Goal: Task Accomplishment & Management: Manage account settings

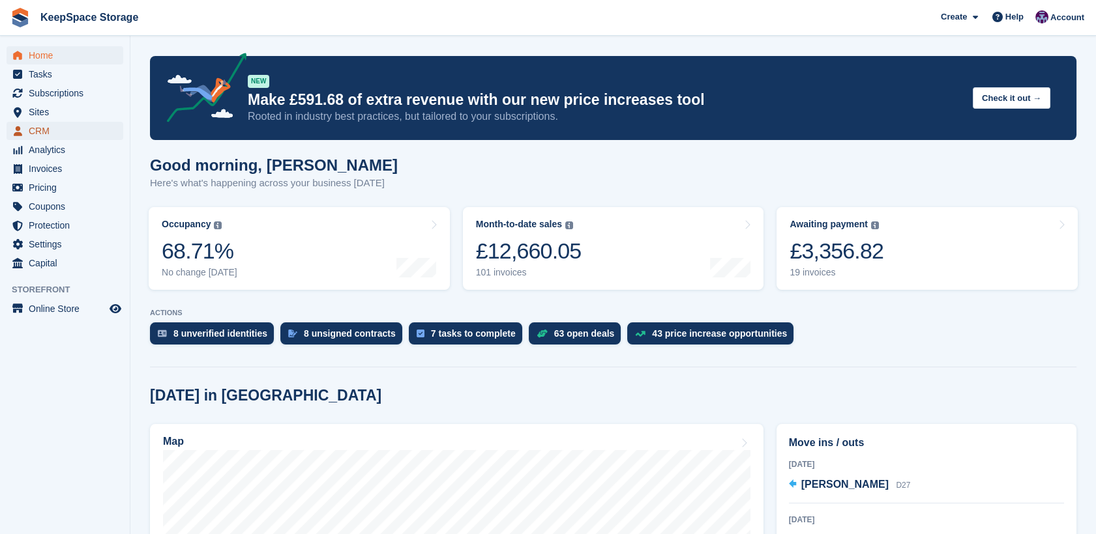
click at [41, 138] on span "CRM" at bounding box center [68, 131] width 78 height 18
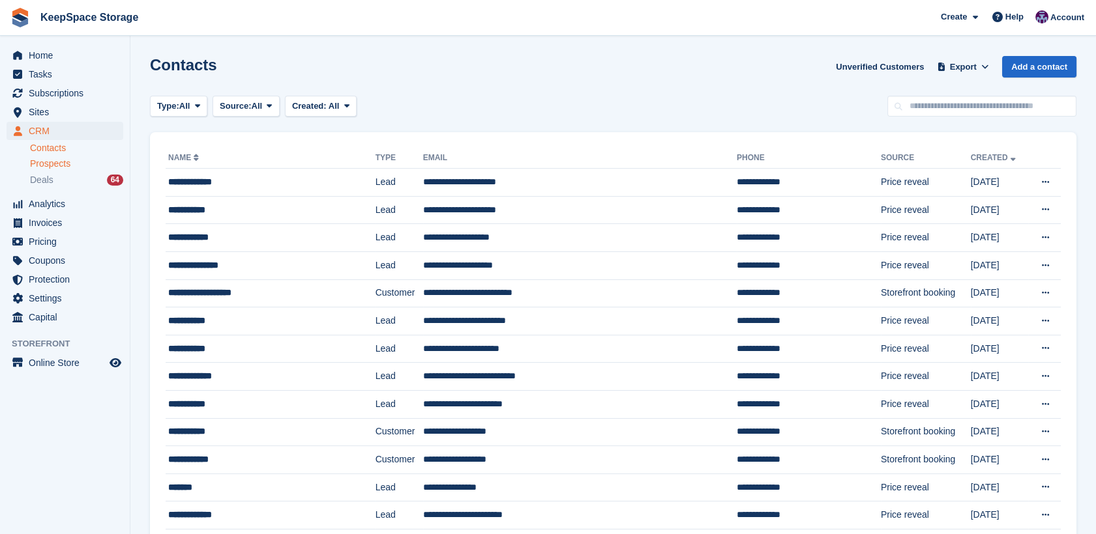
click at [57, 170] on link "Prospects" at bounding box center [76, 164] width 93 height 14
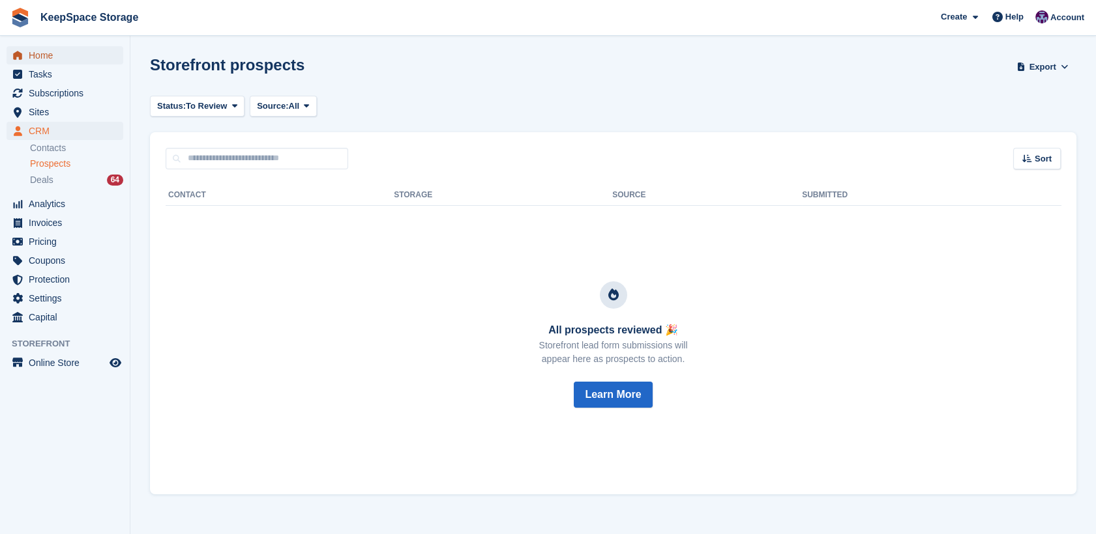
click at [31, 63] on span "Home" at bounding box center [68, 55] width 78 height 18
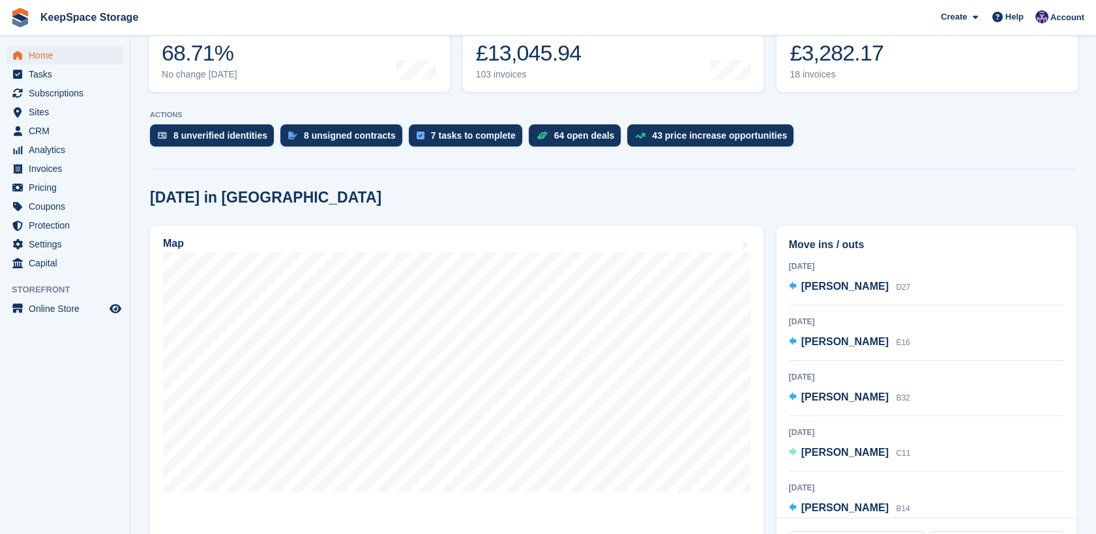
scroll to position [218, 0]
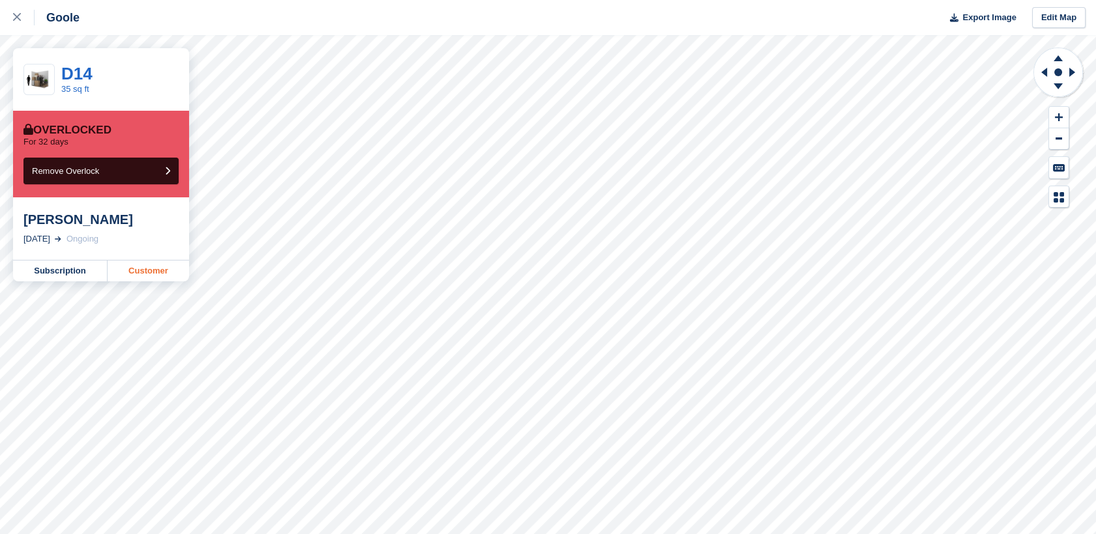
click at [148, 265] on link "Customer" at bounding box center [148, 271] width 81 height 21
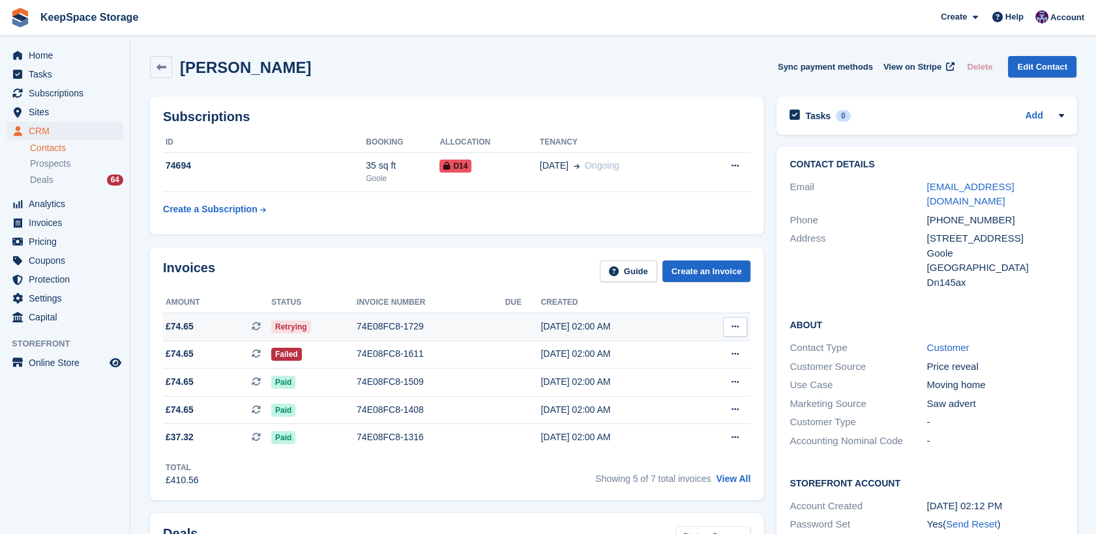
click at [407, 336] on td "74E08FC8-1729" at bounding box center [430, 327] width 149 height 28
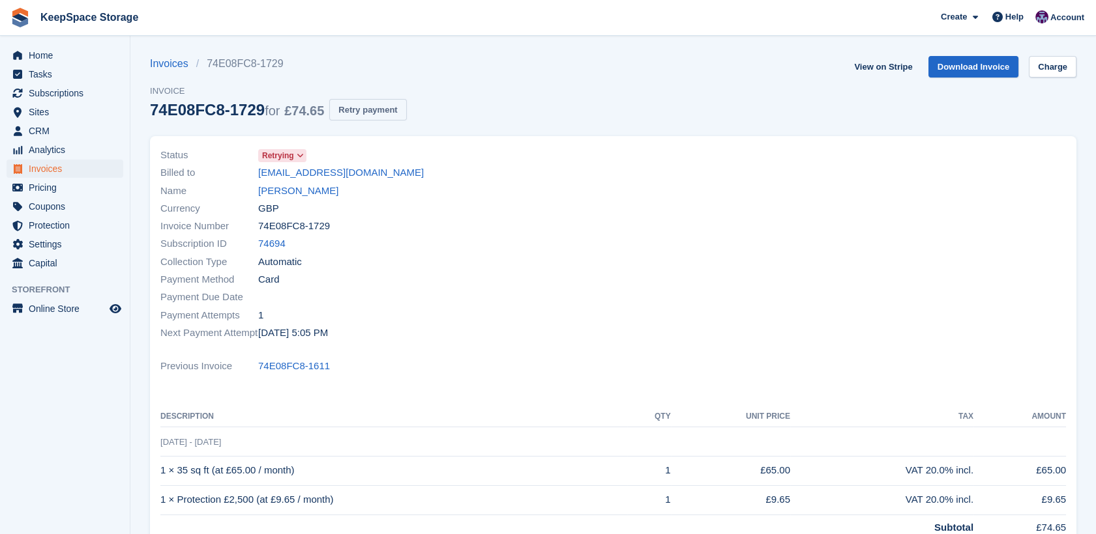
click at [358, 115] on button "Retry payment" at bounding box center [367, 110] width 77 height 22
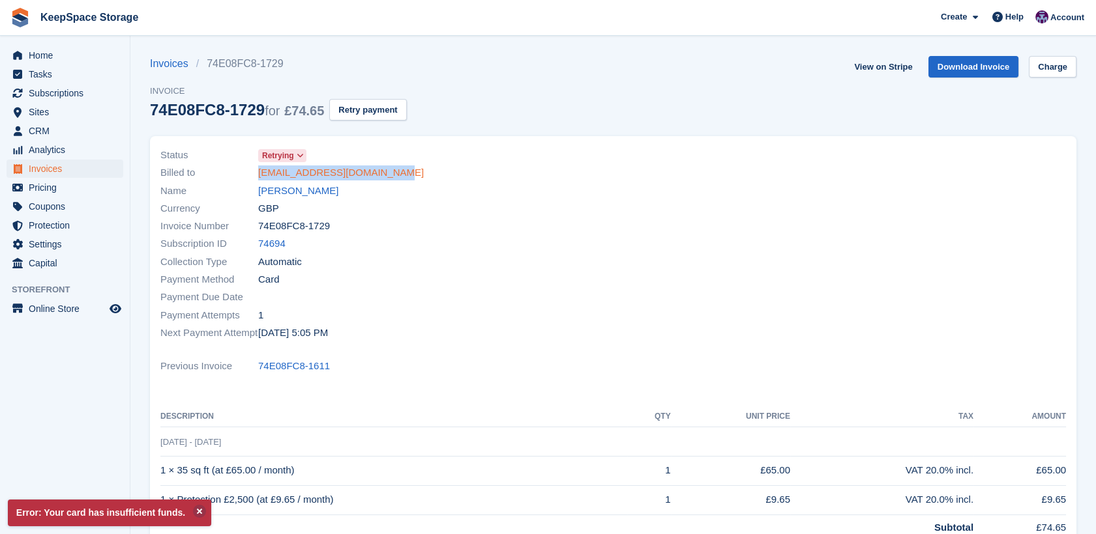
drag, startPoint x: 416, startPoint y: 179, endPoint x: 258, endPoint y: 178, distance: 157.7
click at [258, 178] on div "Billed to dannydalton8999@icloud.com" at bounding box center [382, 173] width 445 height 18
copy link "dannydalton8999@icloud.com"
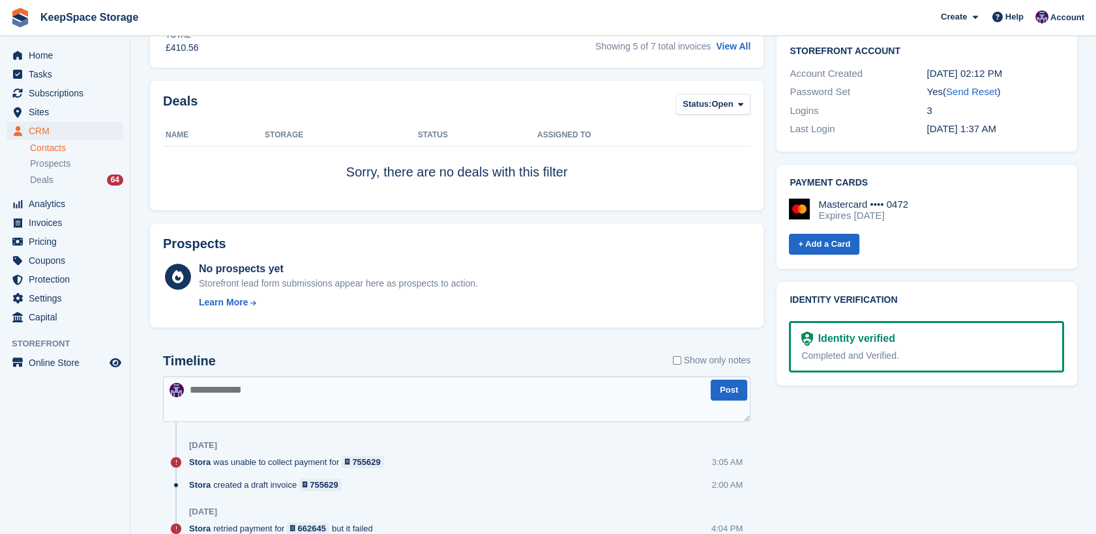
scroll to position [445, 0]
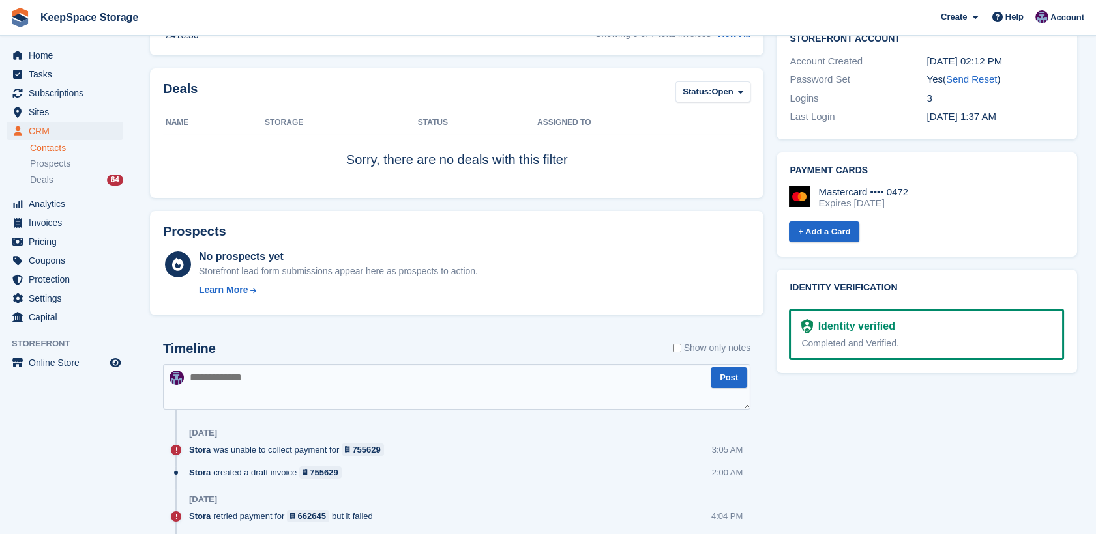
click at [441, 364] on textarea at bounding box center [456, 387] width 587 height 46
type textarea "**********"
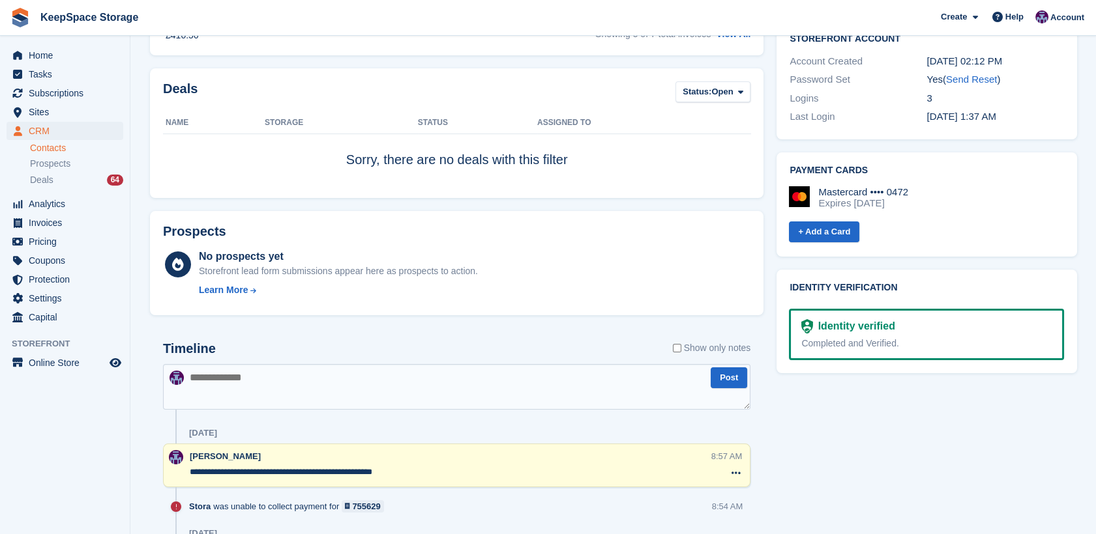
scroll to position [0, 0]
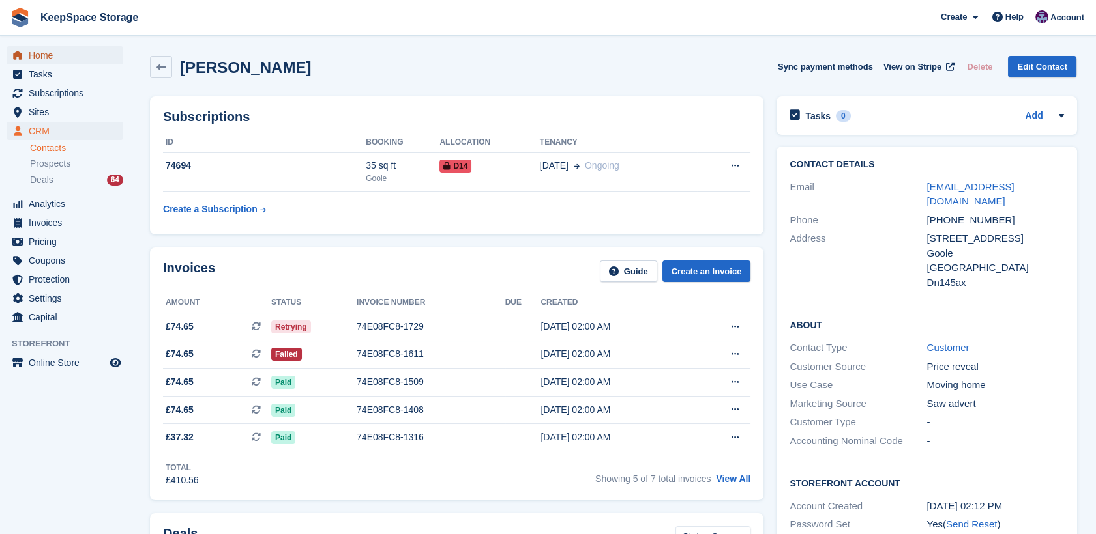
click at [51, 53] on span "Home" at bounding box center [68, 55] width 78 height 18
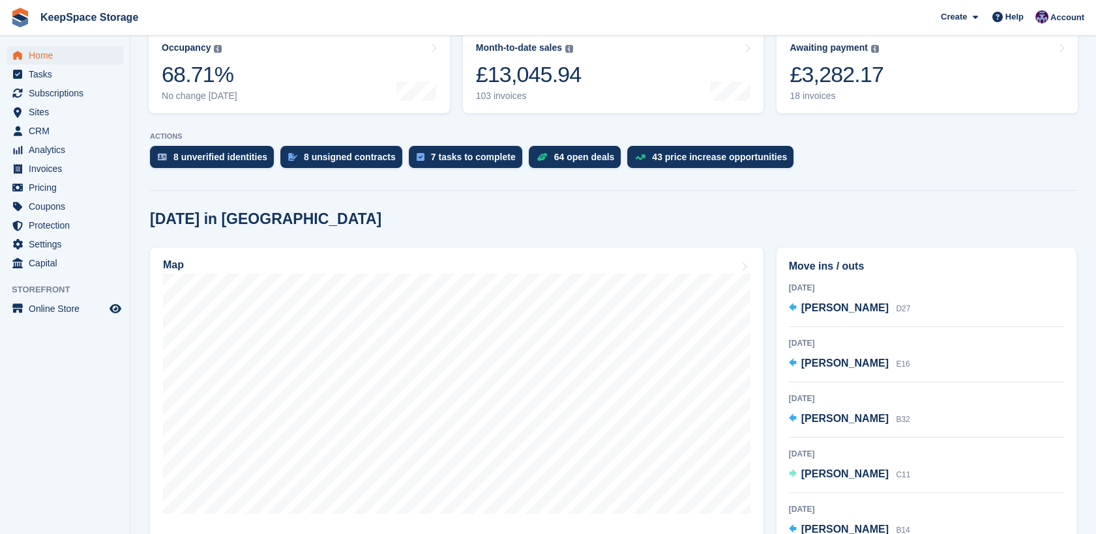
scroll to position [184, 0]
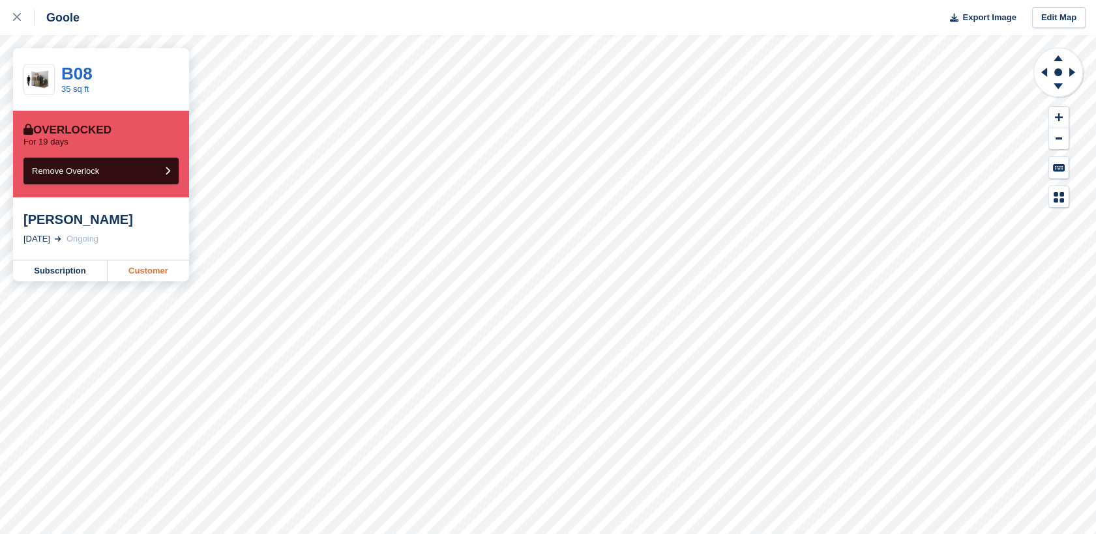
click at [163, 274] on link "Customer" at bounding box center [148, 271] width 81 height 21
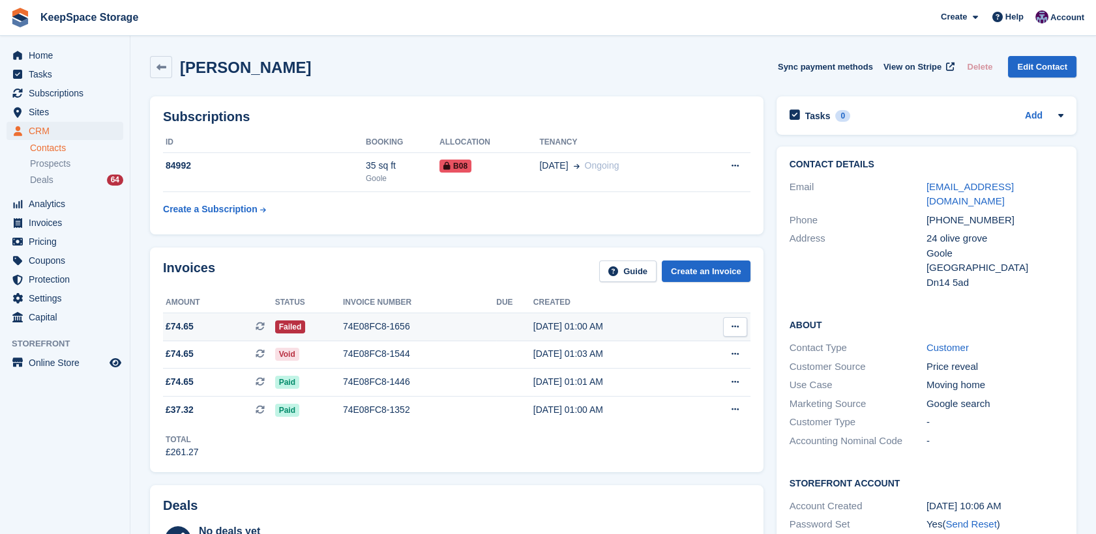
click at [396, 330] on div "74E08FC8-1656" at bounding box center [419, 327] width 153 height 14
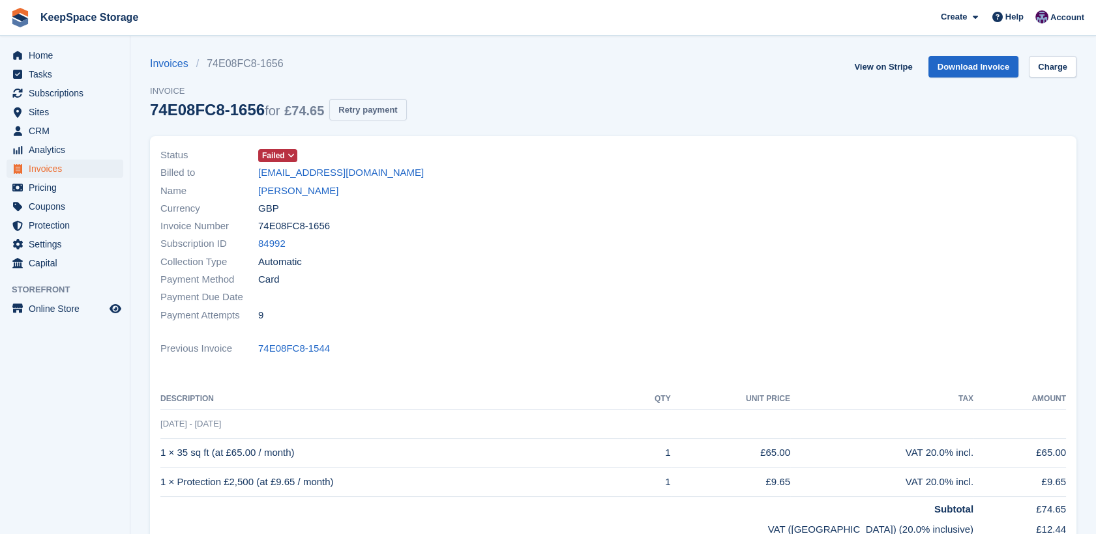
click at [365, 111] on button "Retry payment" at bounding box center [367, 110] width 77 height 22
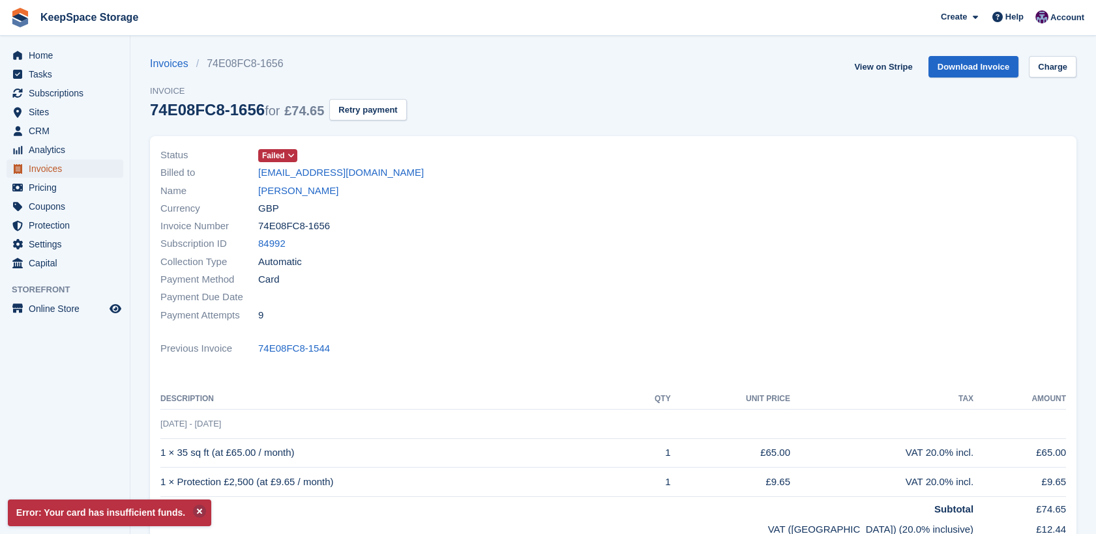
click at [73, 165] on span "Invoices" at bounding box center [68, 169] width 78 height 18
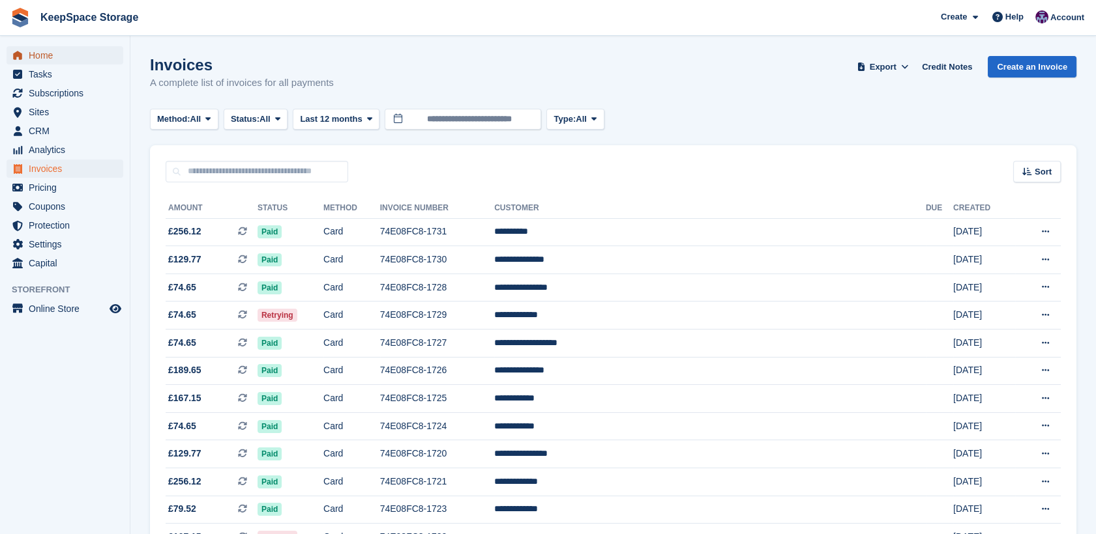
click at [61, 55] on span "Home" at bounding box center [68, 55] width 78 height 18
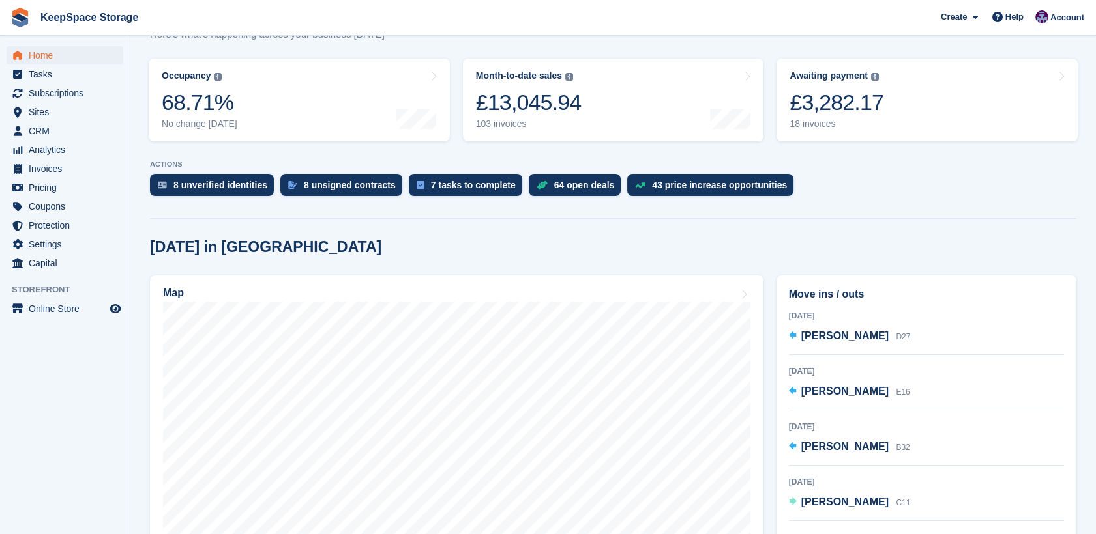
scroll to position [196, 0]
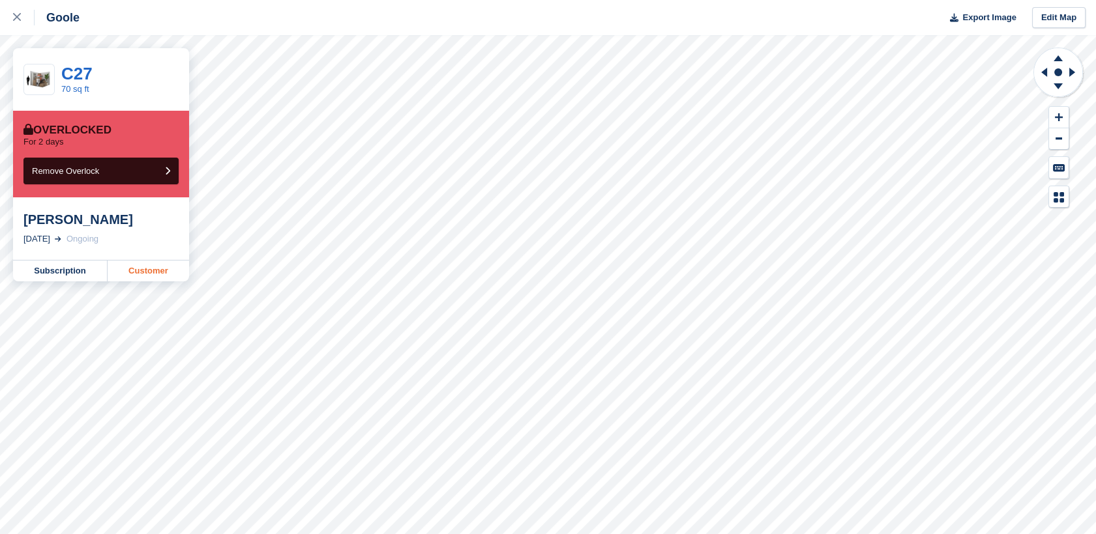
click at [141, 270] on link "Customer" at bounding box center [148, 271] width 81 height 21
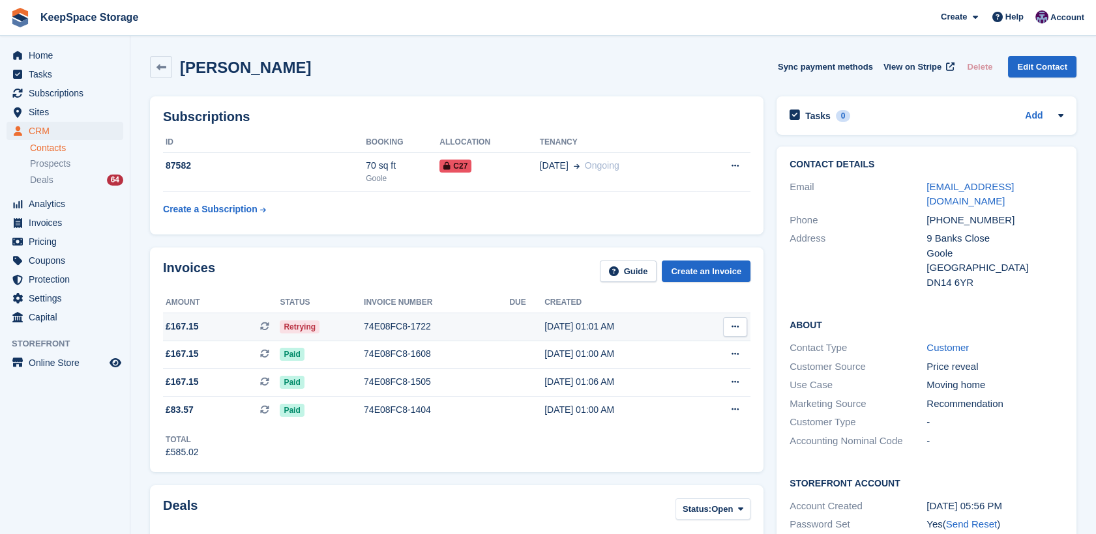
click at [509, 332] on td at bounding box center [526, 327] width 35 height 28
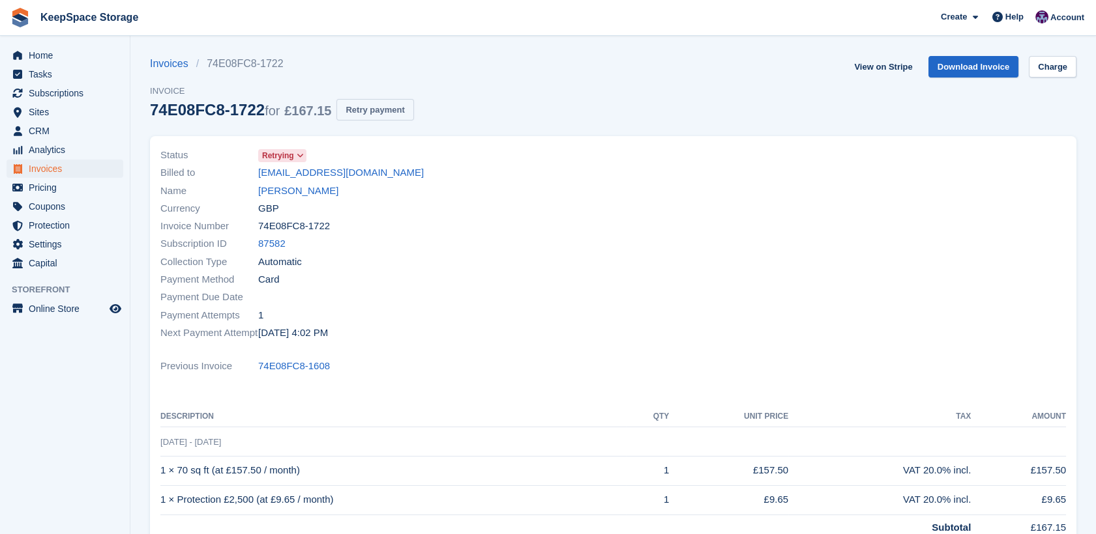
click at [375, 114] on button "Retry payment" at bounding box center [374, 110] width 77 height 22
click at [318, 195] on link "Andrew Foster" at bounding box center [298, 191] width 80 height 15
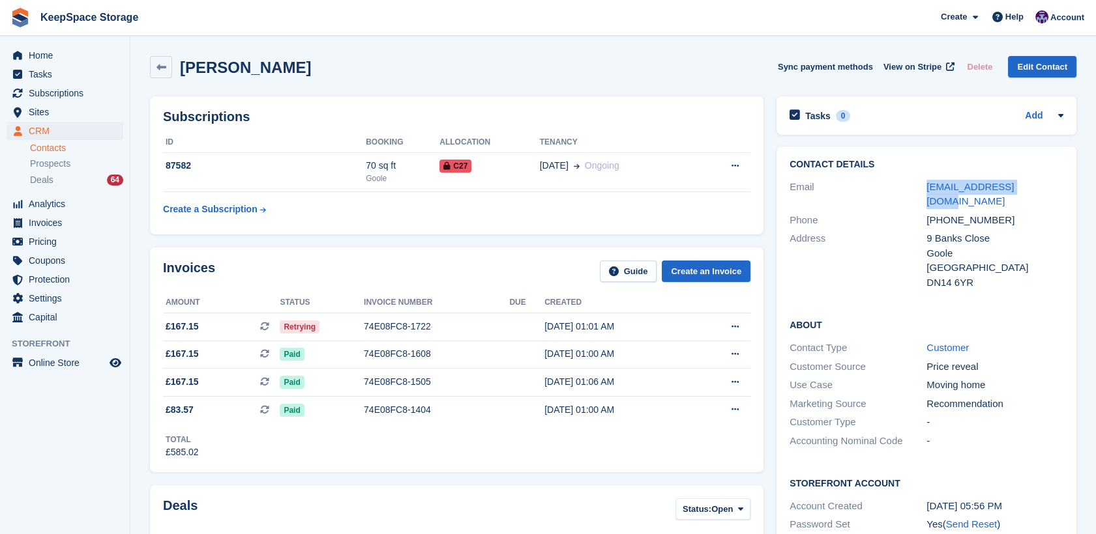
drag, startPoint x: 1034, startPoint y: 190, endPoint x: 921, endPoint y: 190, distance: 112.7
click at [921, 190] on div "Email fozzy2611@live.co.uk" at bounding box center [926, 194] width 274 height 33
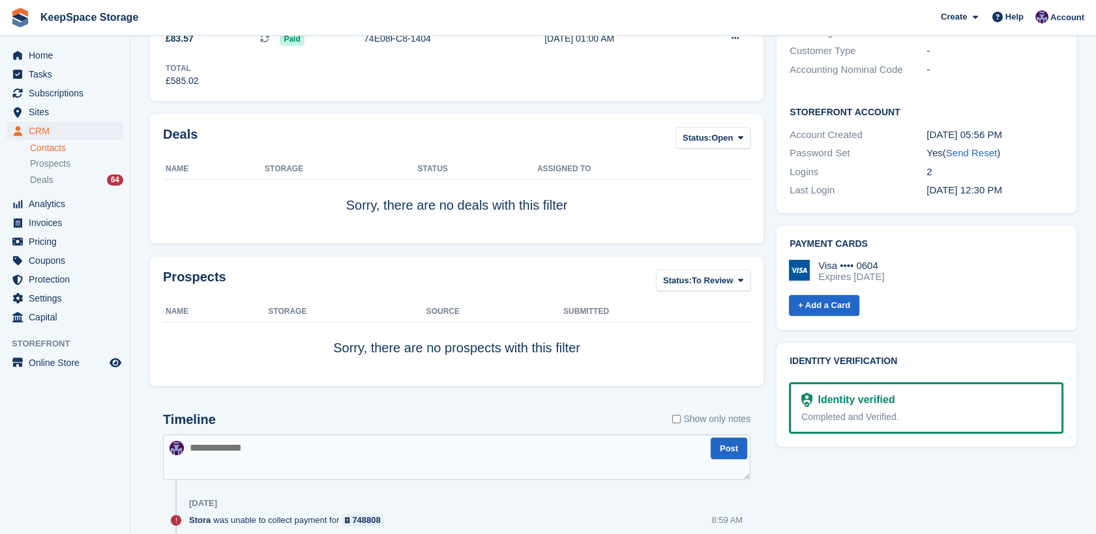
scroll to position [438, 0]
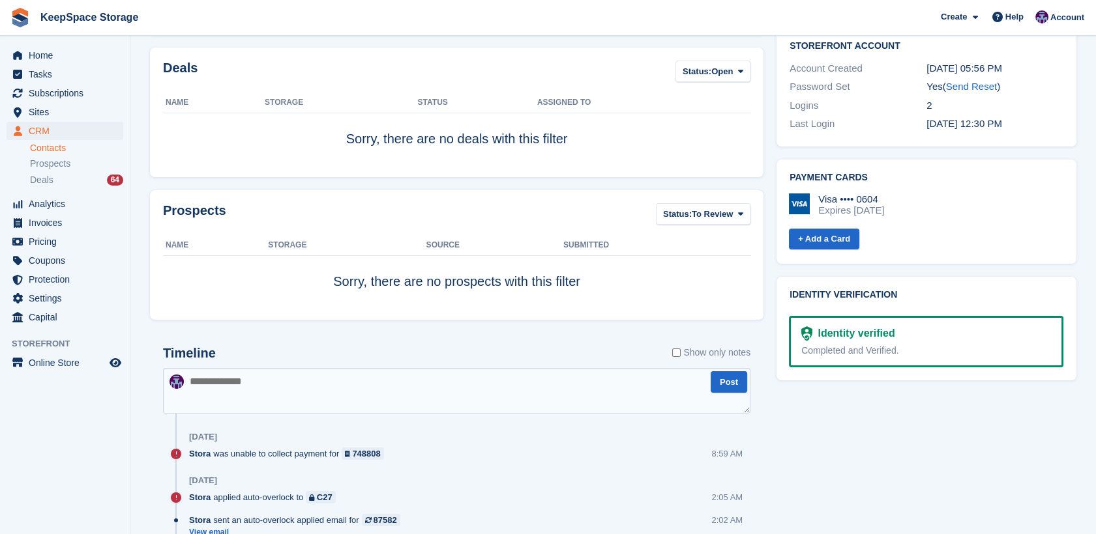
click at [433, 388] on textarea at bounding box center [456, 391] width 587 height 46
type textarea "**********"
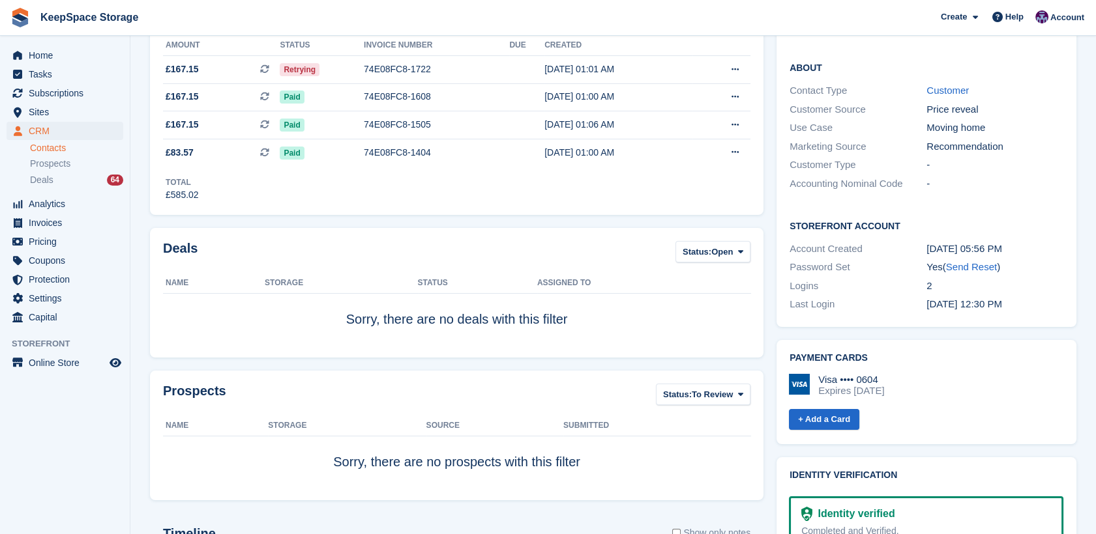
scroll to position [0, 0]
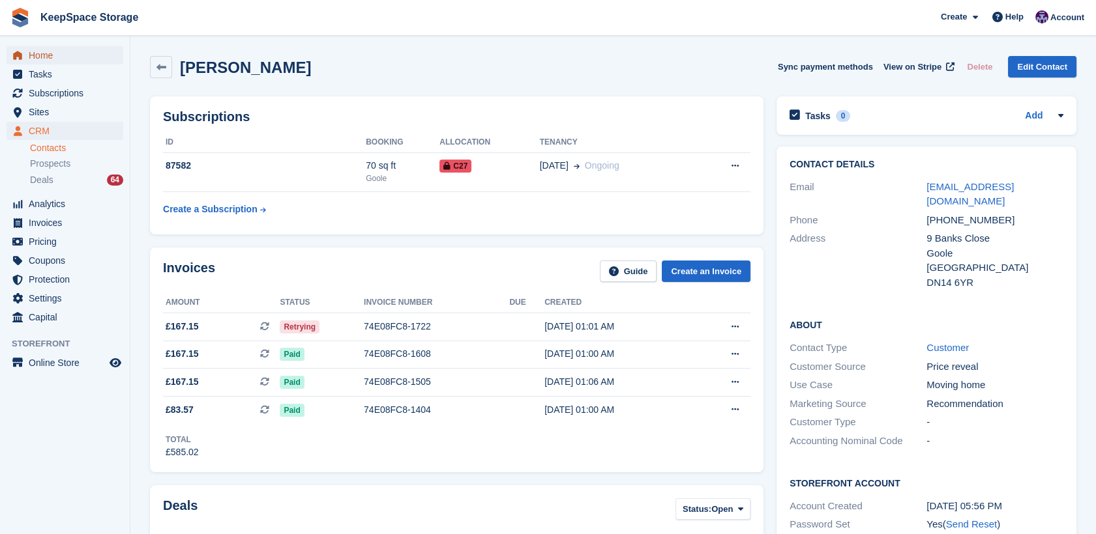
click at [23, 55] on span "menu" at bounding box center [18, 56] width 16 height 16
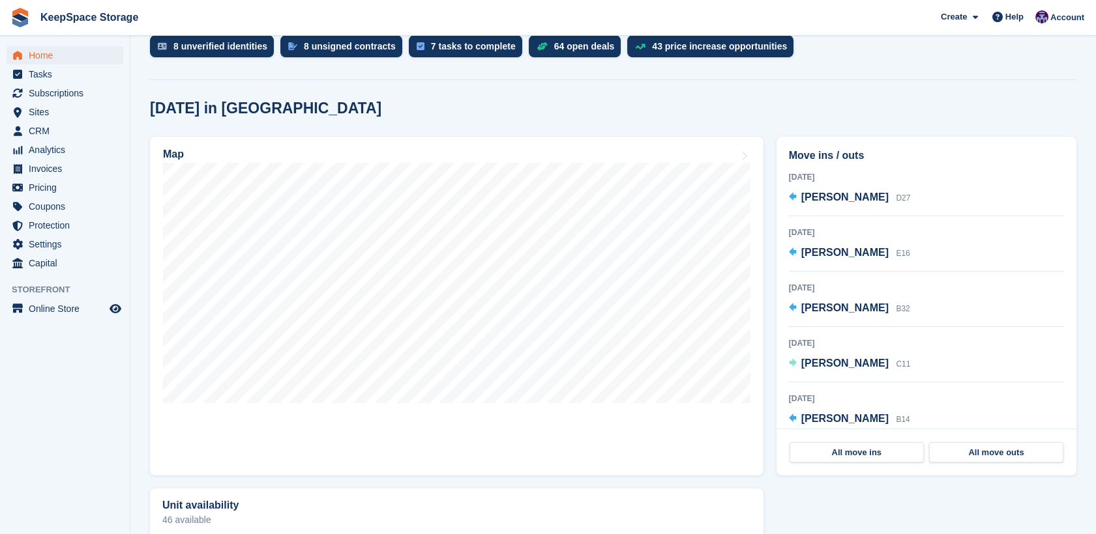
scroll to position [290, 0]
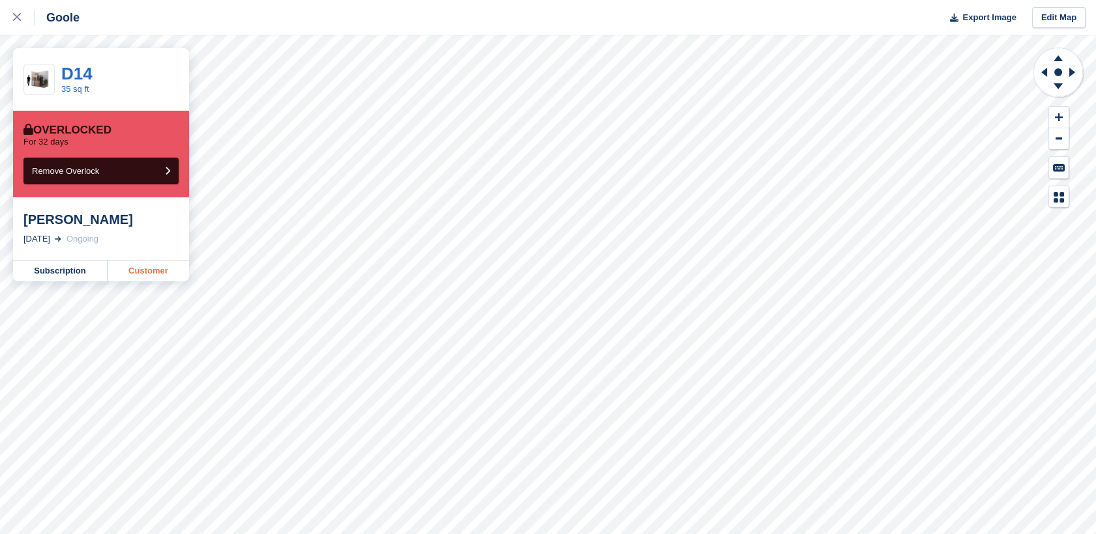
click at [177, 278] on link "Customer" at bounding box center [148, 271] width 81 height 21
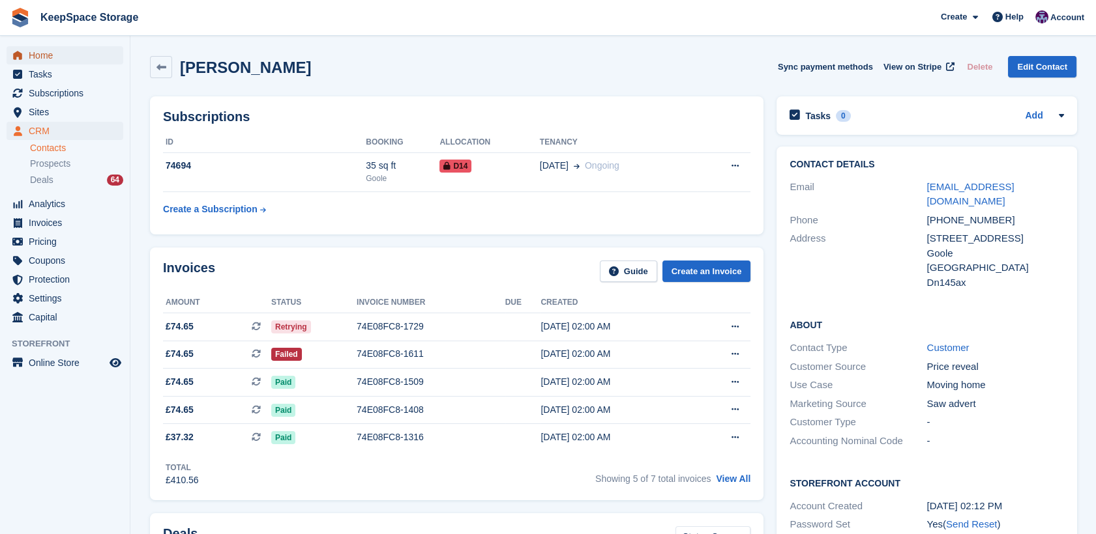
click at [51, 62] on span "Home" at bounding box center [68, 55] width 78 height 18
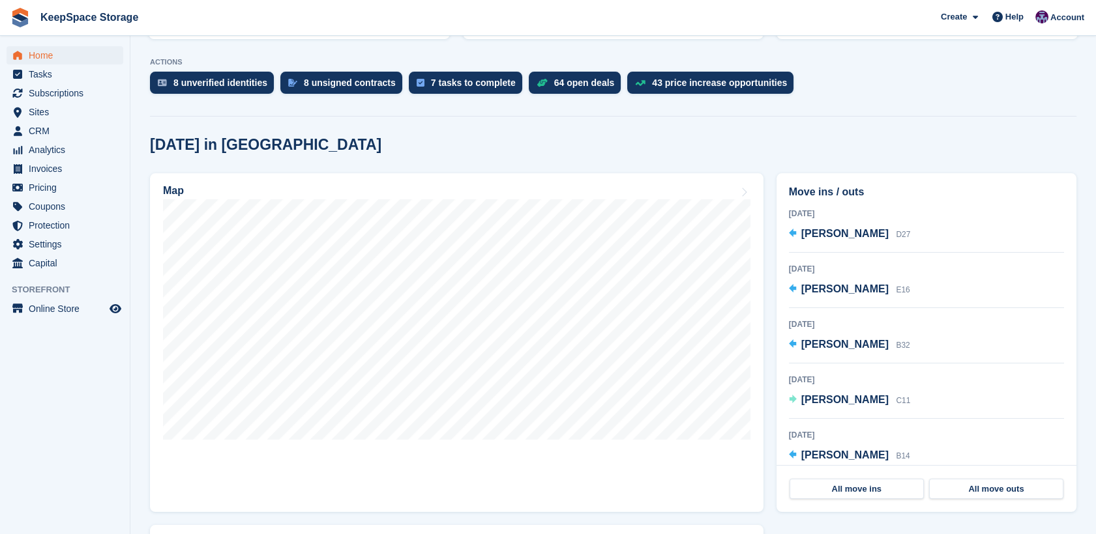
scroll to position [76, 0]
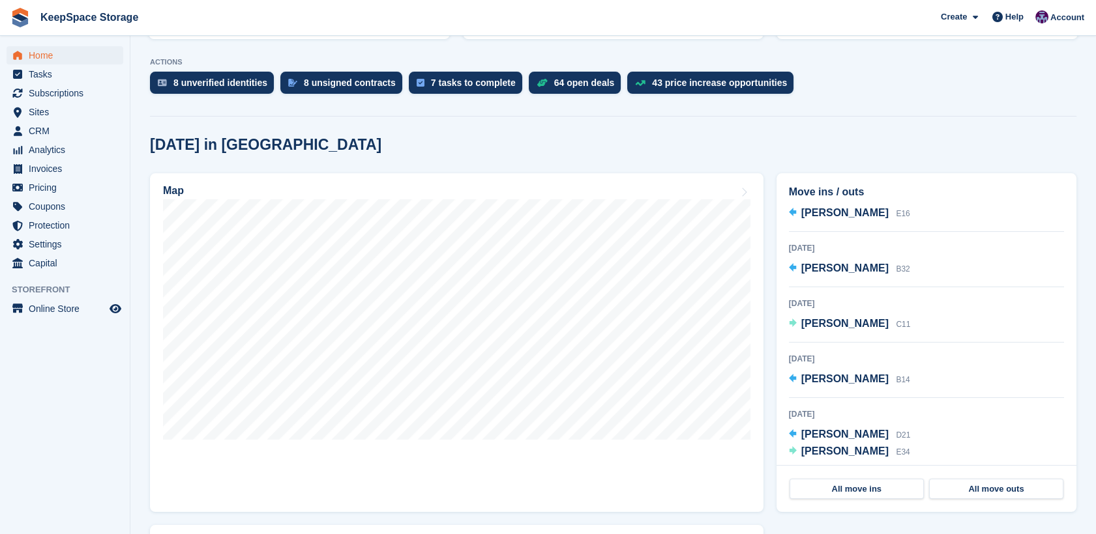
drag, startPoint x: 1095, startPoint y: 327, endPoint x: 1102, endPoint y: 331, distance: 8.2
click at [1095, 283] on html "KeepSpace Storage Create Subscription Invoice Contact Deal Discount Page Help C…" at bounding box center [548, 16] width 1096 height 534
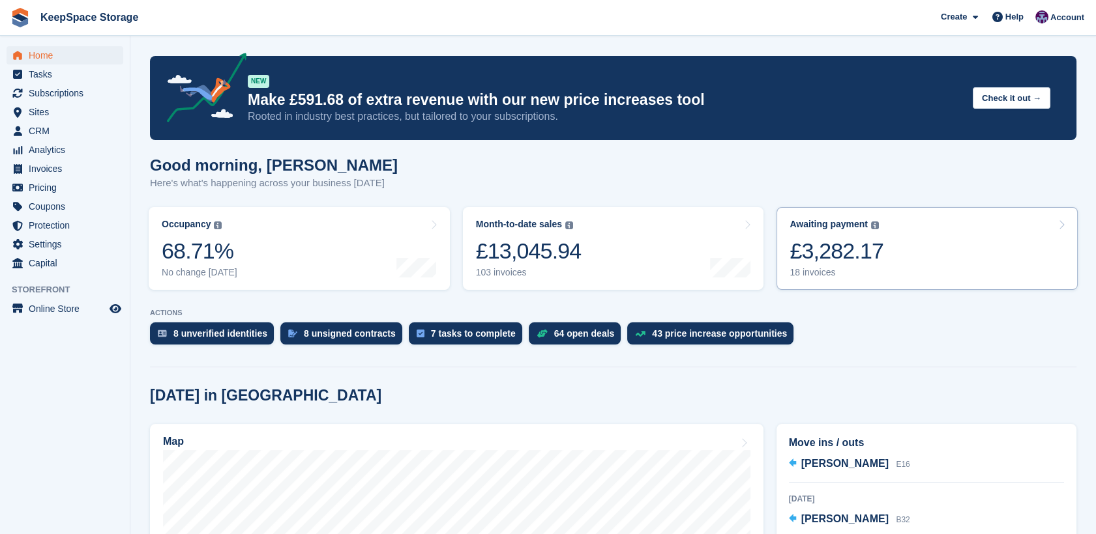
click at [870, 218] on link "Awaiting payment The total outstanding balance on all open invoices. £3,282.17 …" at bounding box center [926, 248] width 301 height 83
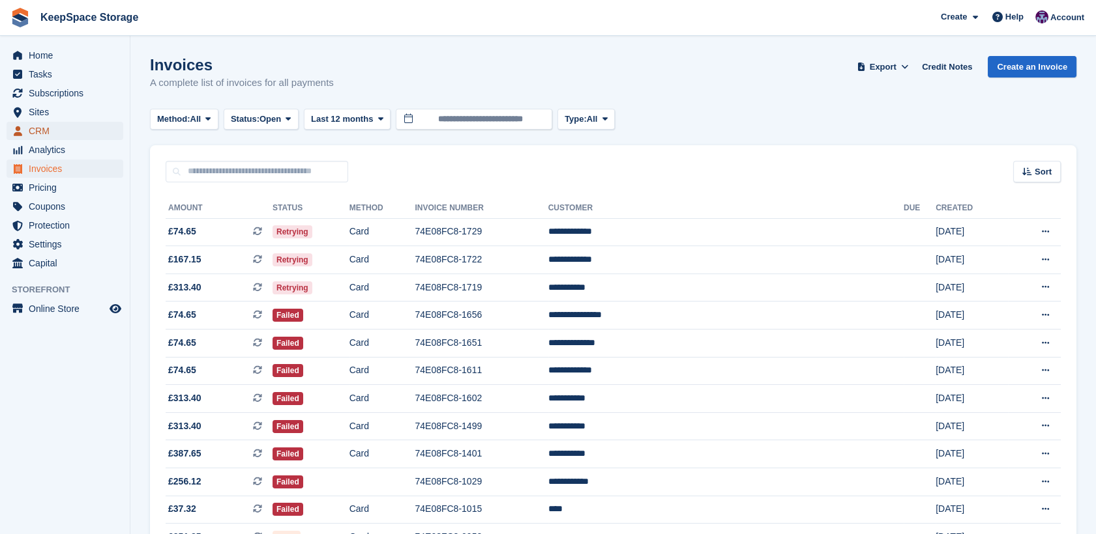
click at [65, 132] on span "CRM" at bounding box center [68, 131] width 78 height 18
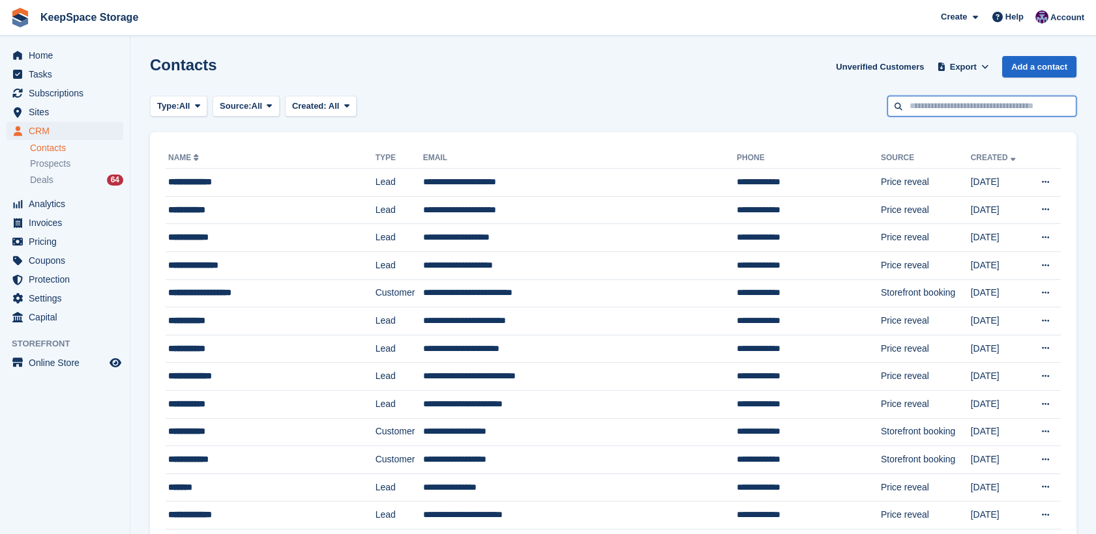
click at [952, 102] on input "text" at bounding box center [981, 107] width 189 height 22
type input "*******"
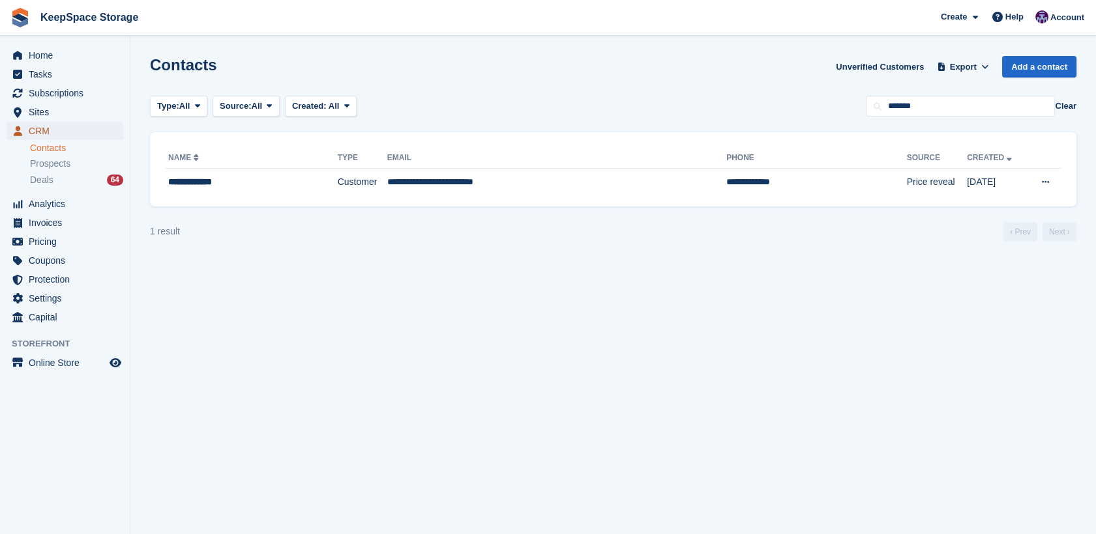
click at [42, 134] on span "CRM" at bounding box center [68, 131] width 78 height 18
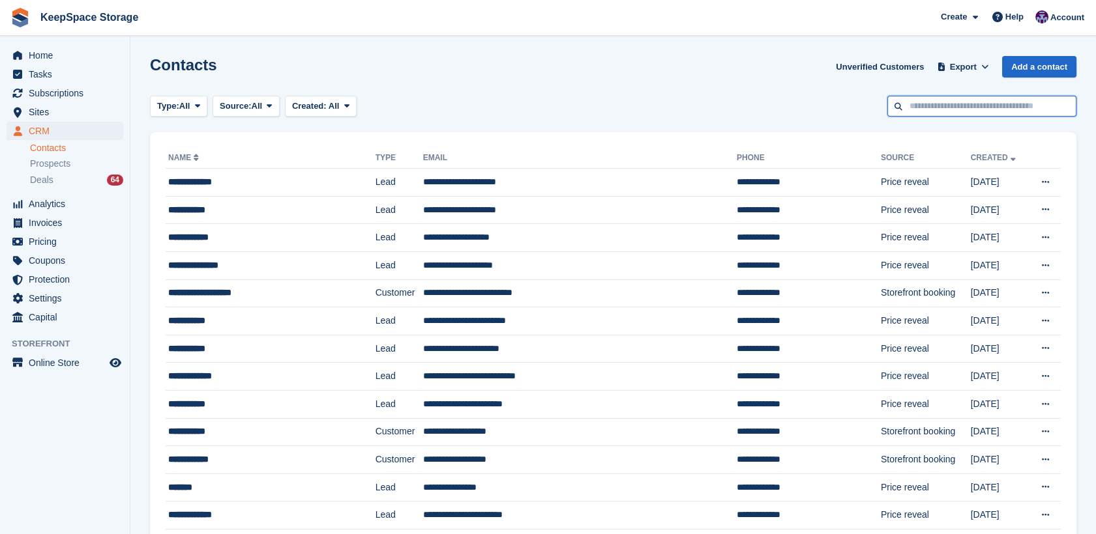
click at [918, 101] on input "text" at bounding box center [981, 107] width 189 height 22
type input "**********"
